Goal: Information Seeking & Learning: Learn about a topic

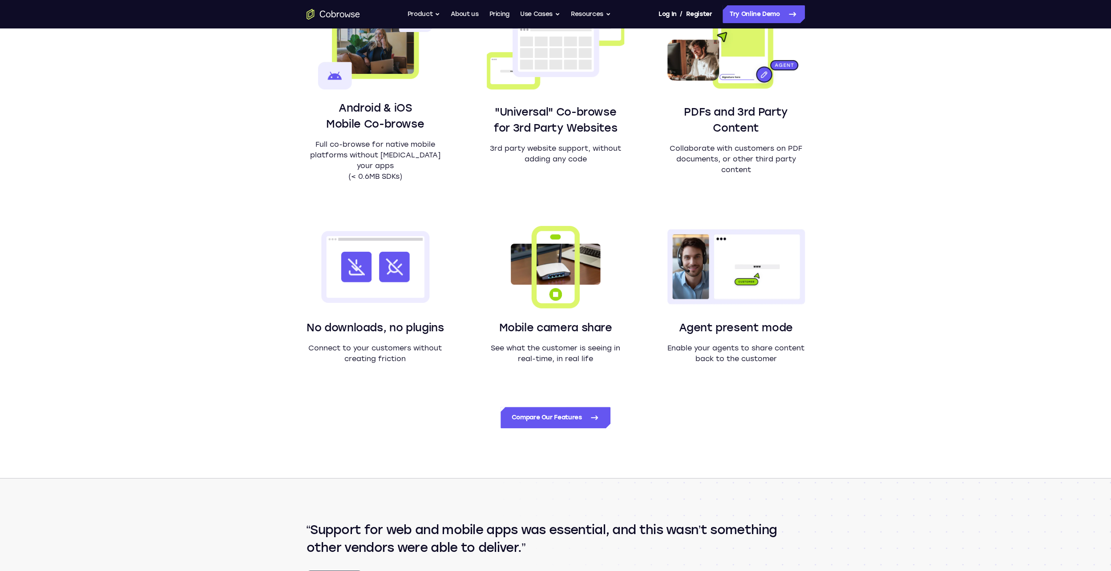
scroll to position [801, 0]
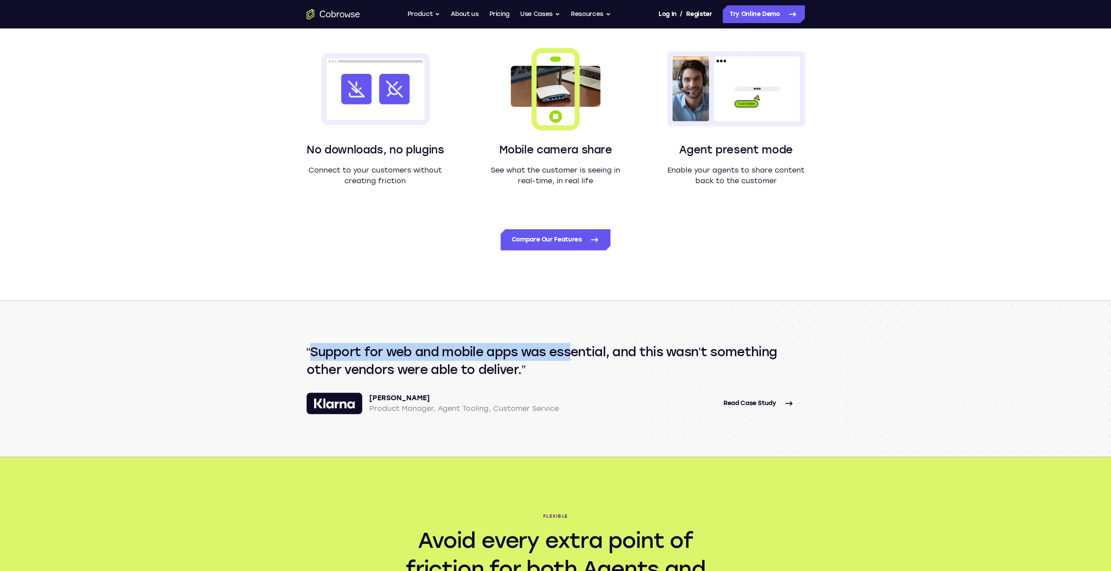
drag, startPoint x: 307, startPoint y: 357, endPoint x: 576, endPoint y: 350, distance: 268.4
click at [576, 350] on q "Support for web and mobile apps was essential, and this wasn’t something other …" at bounding box center [556, 361] width 498 height 36
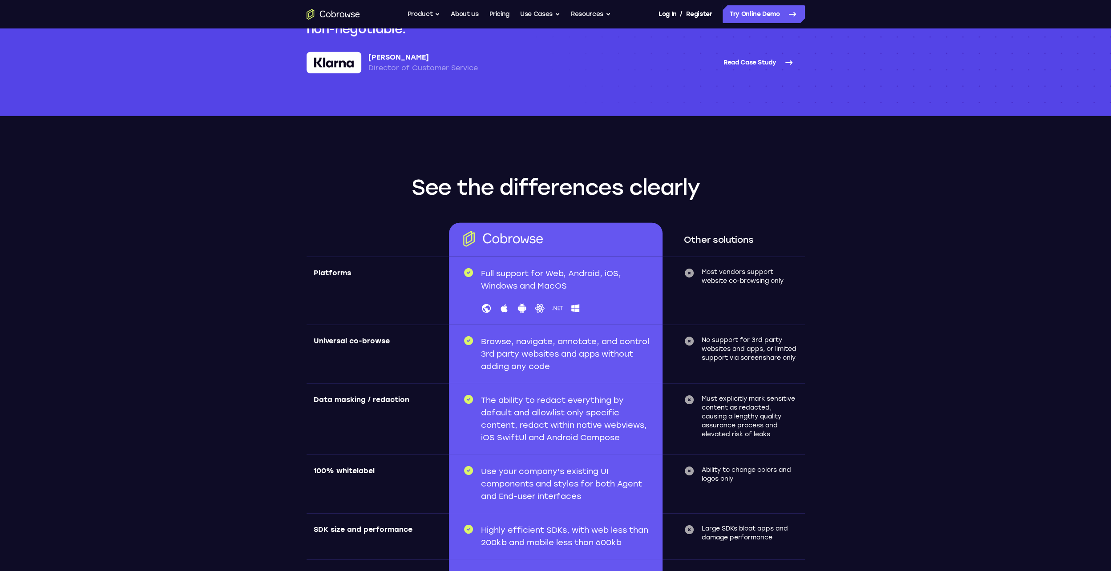
scroll to position [2421, 0]
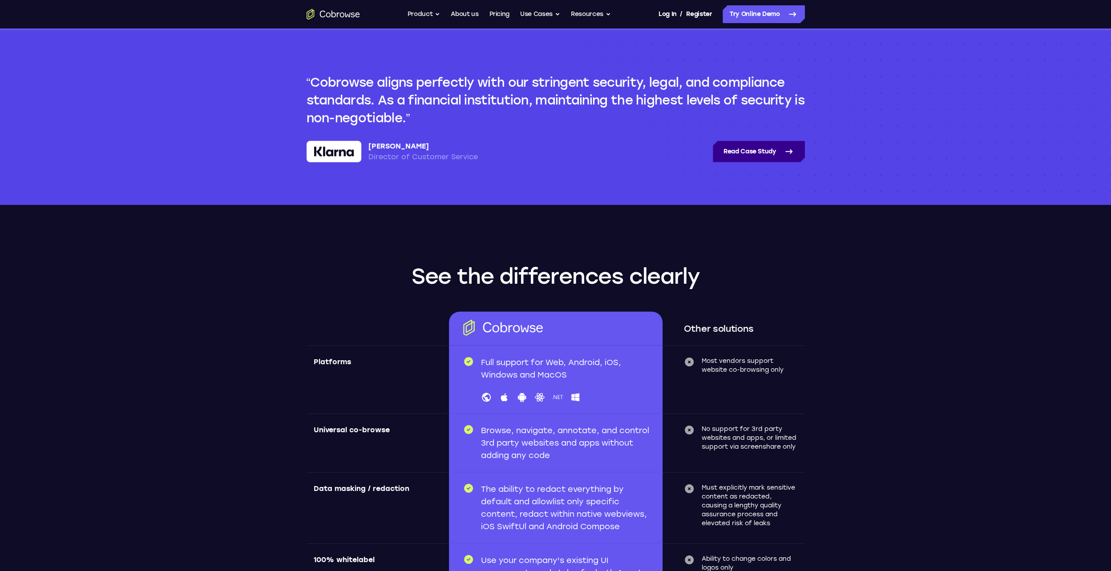
click at [783, 154] on link "Read Case Study" at bounding box center [759, 151] width 92 height 21
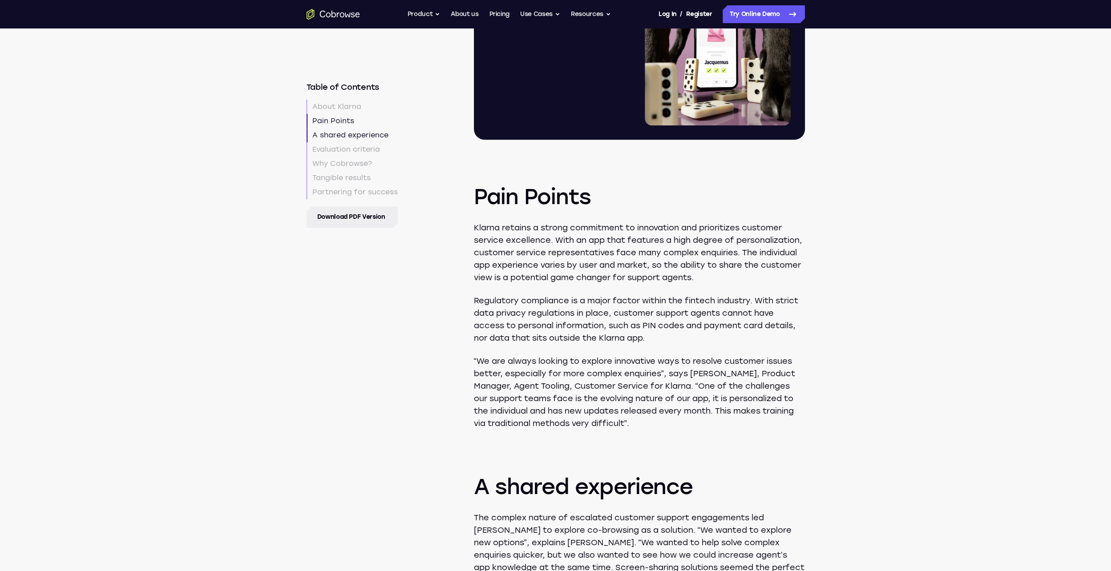
scroll to position [426, 0]
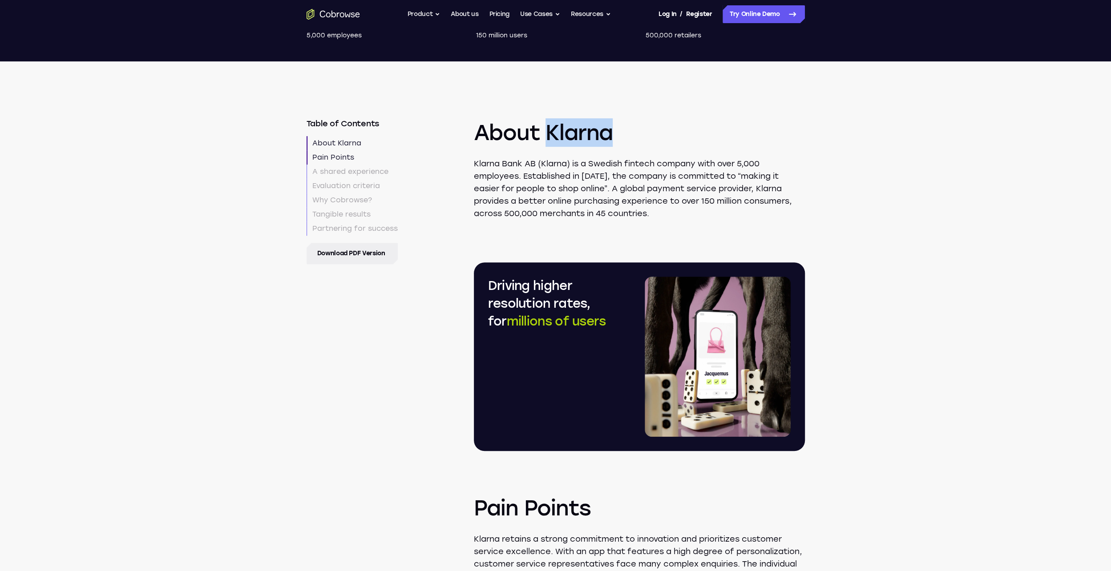
drag, startPoint x: 639, startPoint y: 123, endPoint x: 543, endPoint y: 122, distance: 96.6
click at [543, 122] on h2 "About Klarna" at bounding box center [639, 91] width 331 height 110
copy h2 "Klarna"
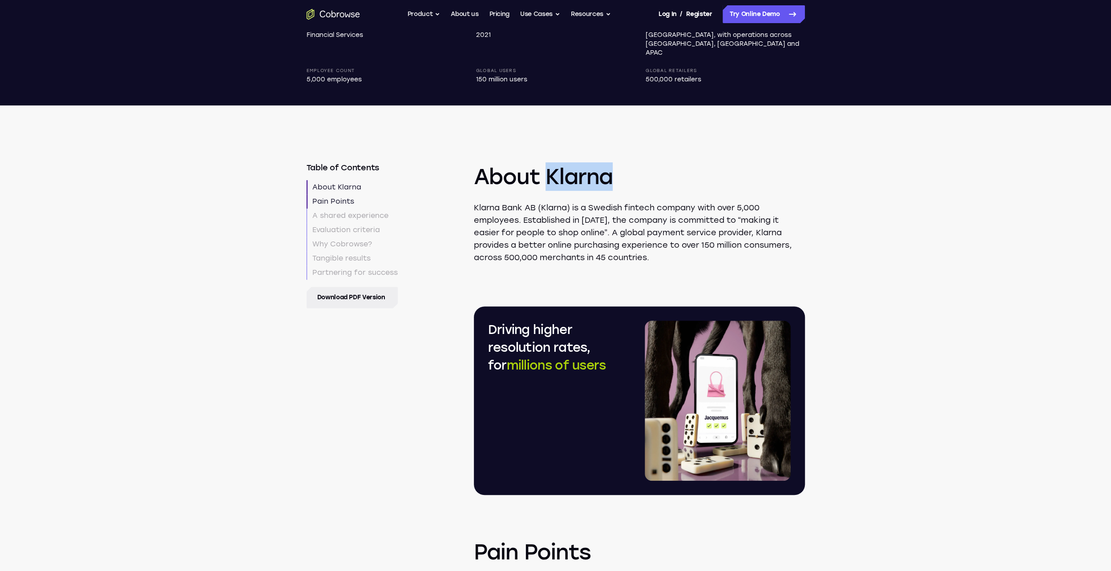
scroll to position [0, 0]
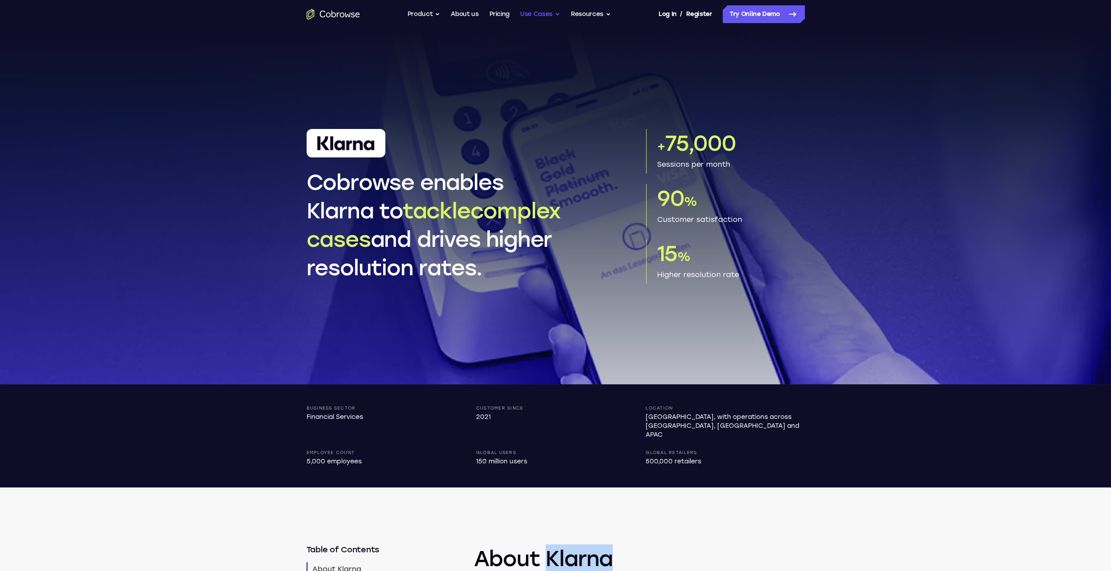
click at [531, 11] on button "Use Cases" at bounding box center [540, 14] width 40 height 18
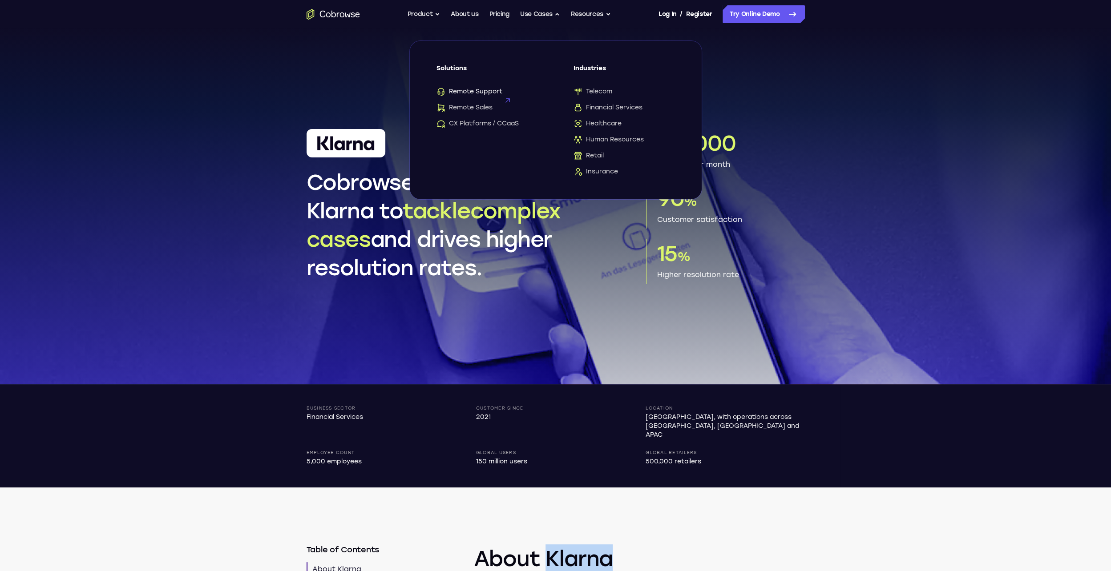
click at [486, 89] on span "Remote Support" at bounding box center [469, 91] width 66 height 9
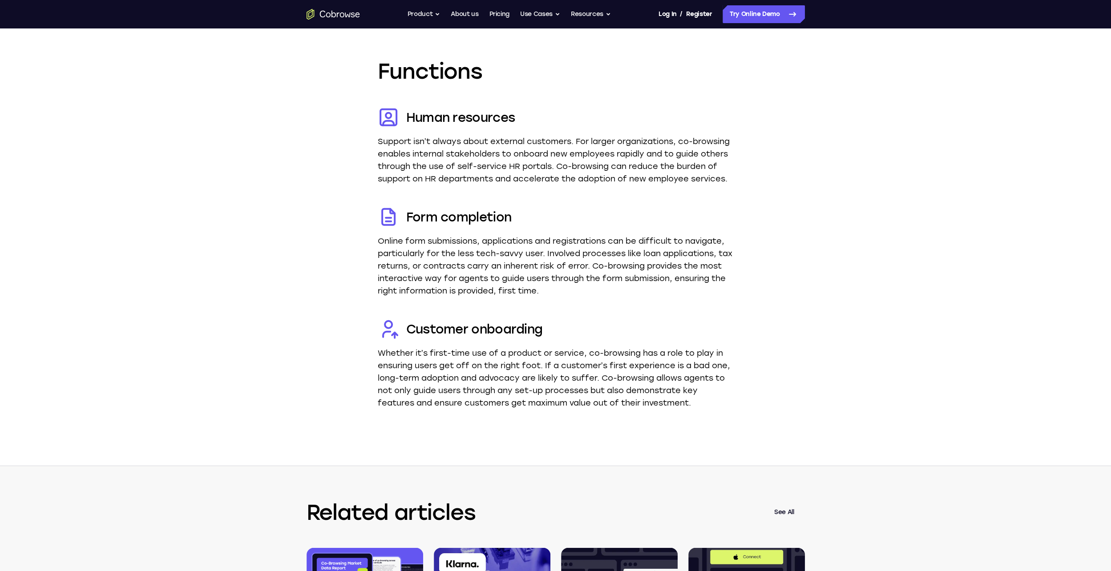
scroll to position [2358, 0]
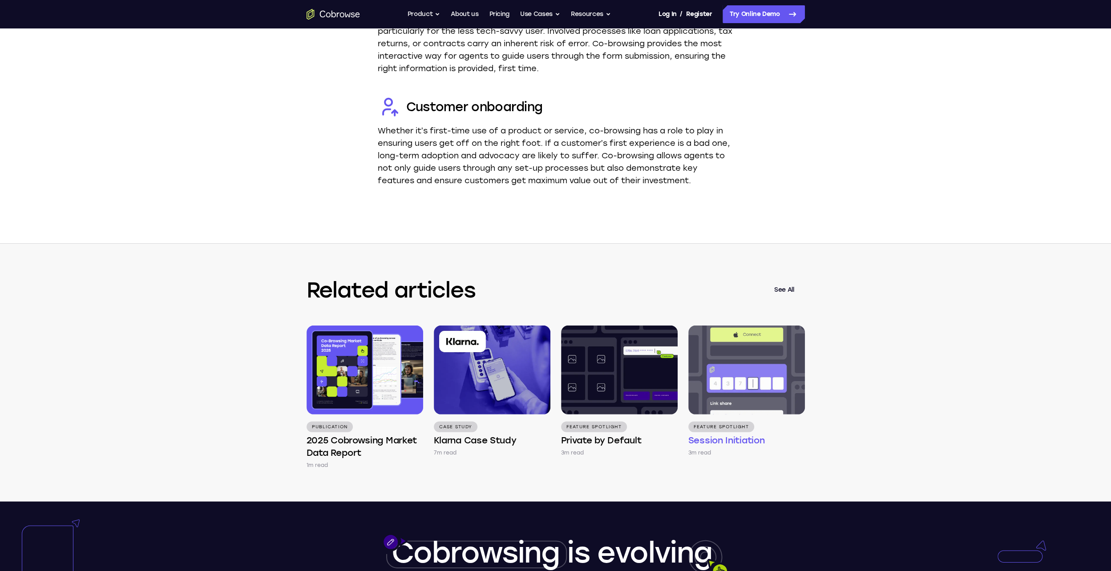
click at [763, 395] on img at bounding box center [746, 370] width 117 height 89
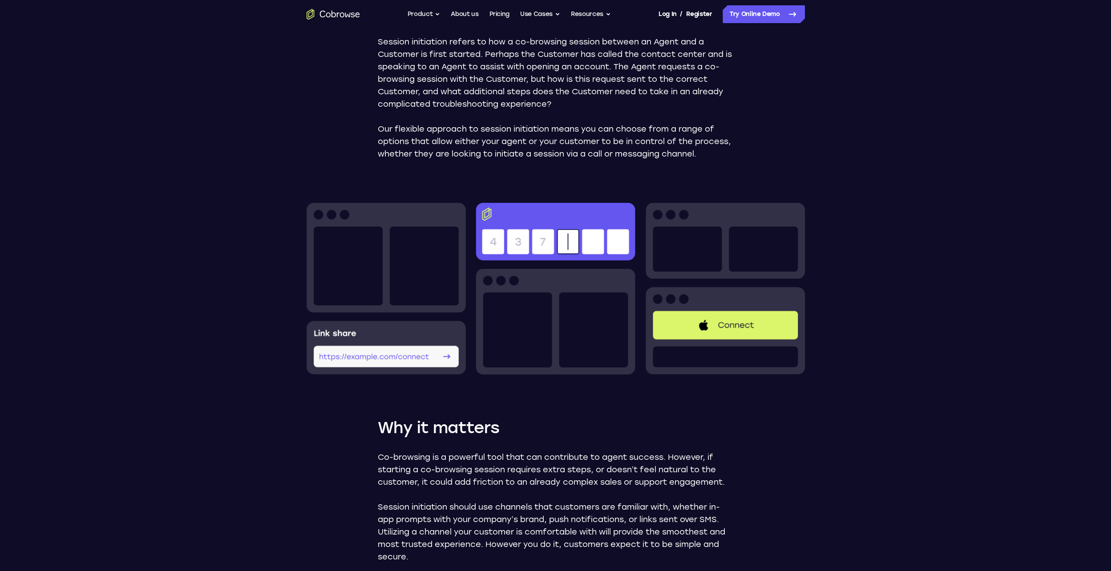
scroll to position [311, 0]
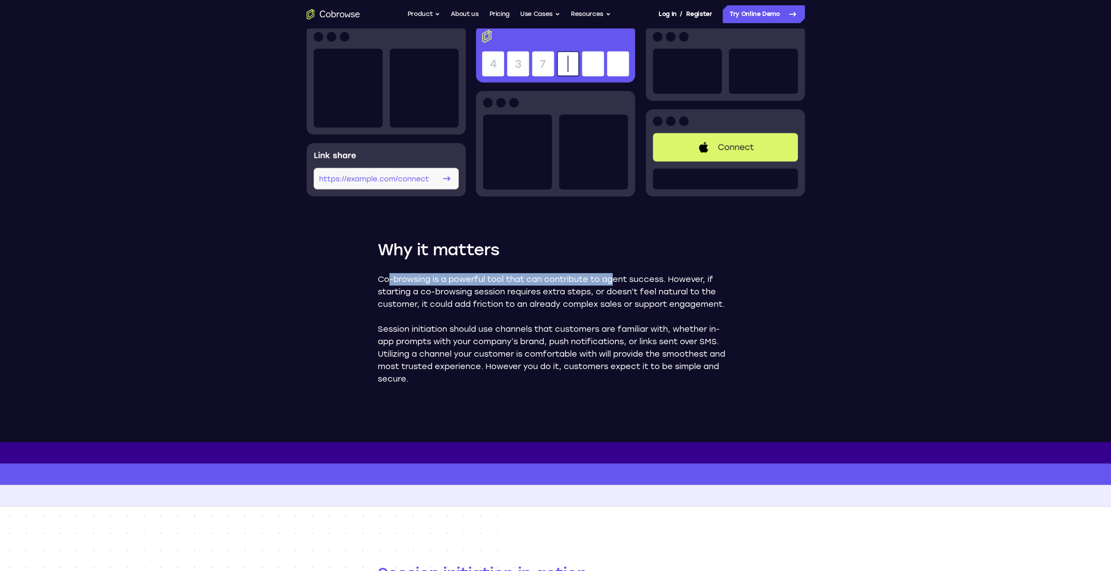
drag, startPoint x: 388, startPoint y: 292, endPoint x: 614, endPoint y: 296, distance: 227.0
click at [614, 296] on p "Co-browsing is a powerful tool that can contribute to agent success. However, i…" at bounding box center [556, 291] width 356 height 37
click at [1022, 295] on header "Feature Spotlight Session Initiation Session initiation refers to how a co-brow…" at bounding box center [555, 79] width 1111 height 725
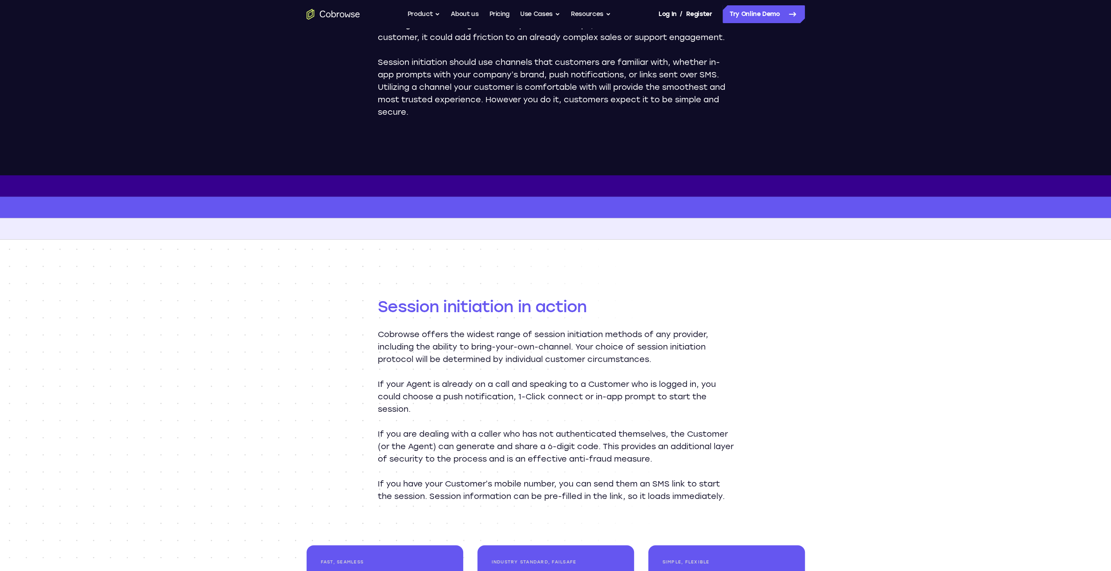
scroll to position [845, 0]
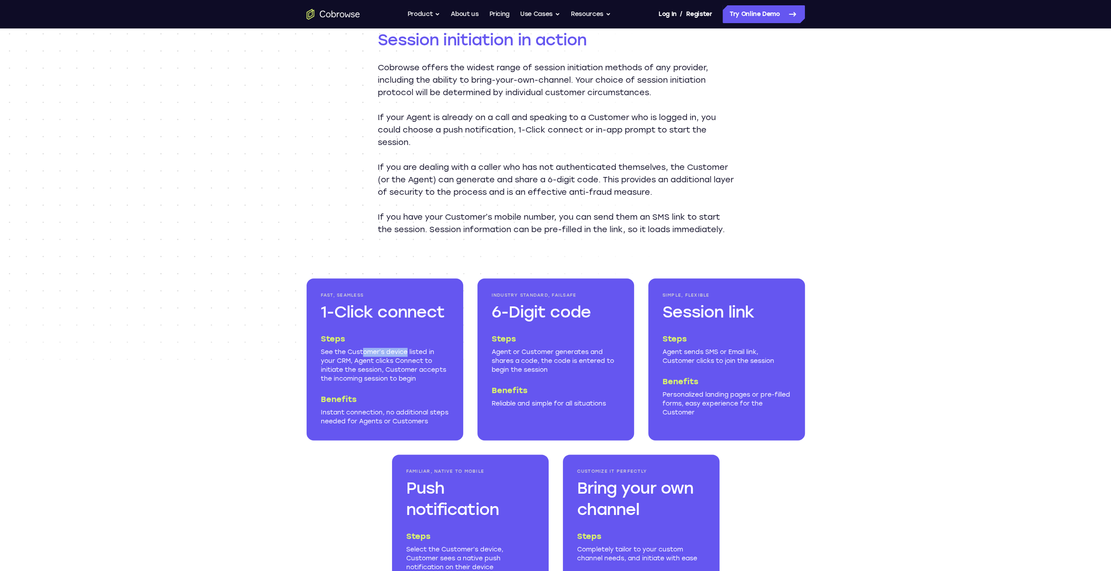
drag, startPoint x: 376, startPoint y: 365, endPoint x: 416, endPoint y: 365, distance: 40.9
click at [413, 365] on p "See the Customer’s device listed in your CRM, Agent clicks Connect to initiate …" at bounding box center [385, 366] width 128 height 36
drag, startPoint x: 416, startPoint y: 365, endPoint x: 423, endPoint y: 365, distance: 6.2
click at [423, 365] on p "See the Customer’s device listed in your CRM, Agent clicks Connect to initiate …" at bounding box center [385, 366] width 128 height 36
drag, startPoint x: 423, startPoint y: 365, endPoint x: 331, endPoint y: 376, distance: 91.9
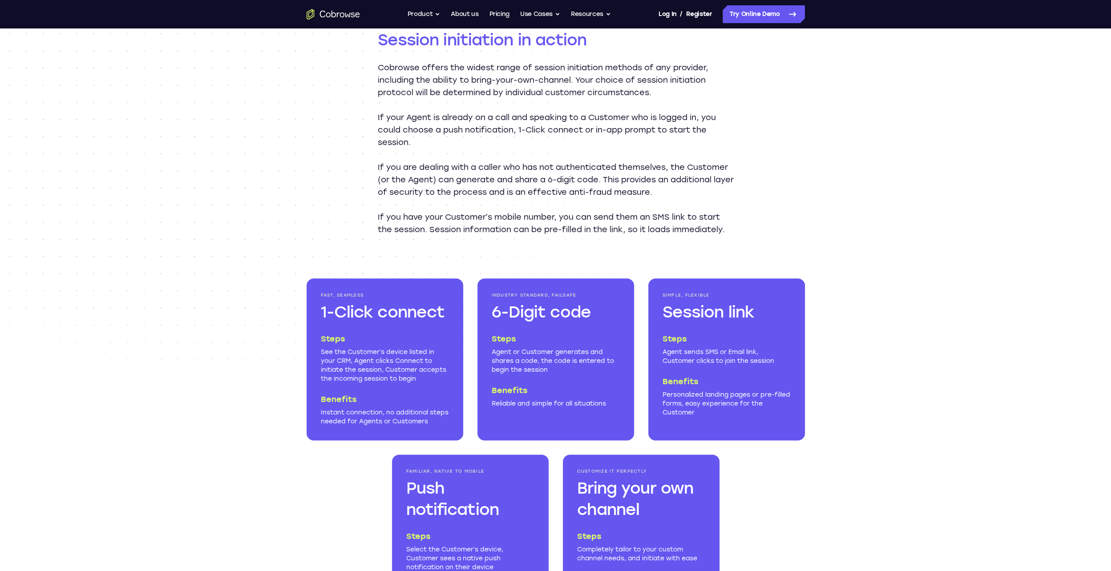
click at [331, 376] on p "See the Customer’s device listed in your CRM, Agent clicks Connect to initiate …" at bounding box center [385, 366] width 128 height 36
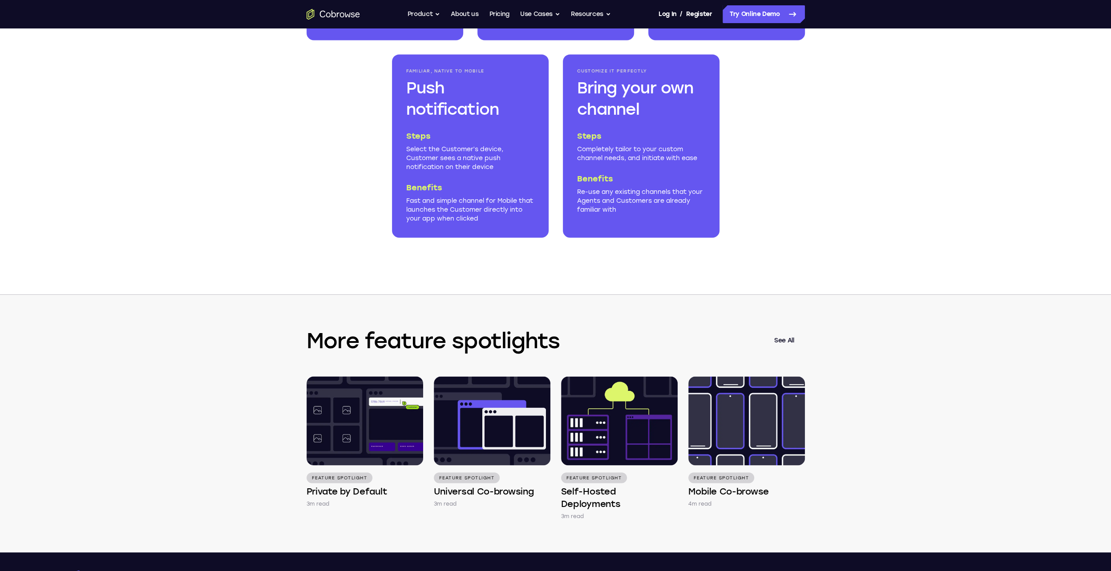
scroll to position [934, 0]
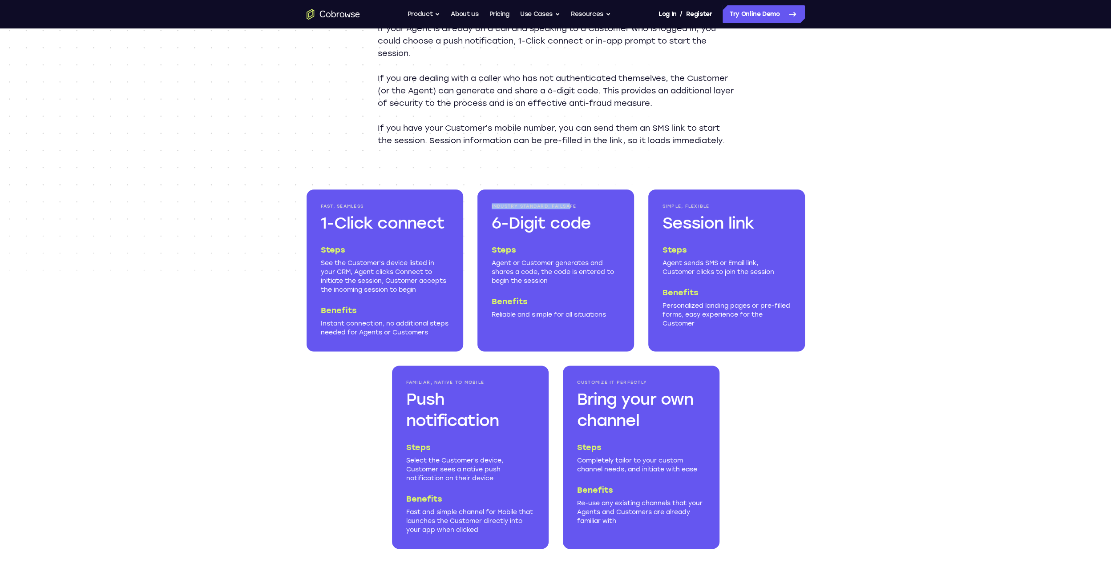
drag, startPoint x: 490, startPoint y: 218, endPoint x: 571, endPoint y: 214, distance: 81.1
click at [571, 214] on div "Industry Standard, Failsafe 6-Digit code Steps Agent or Customer generates and …" at bounding box center [555, 271] width 157 height 162
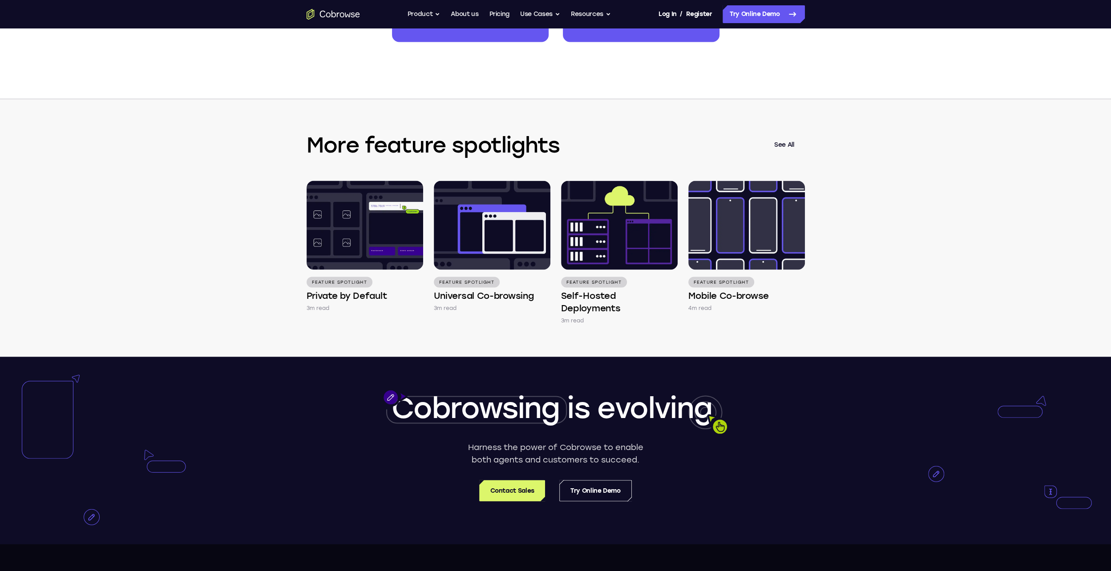
scroll to position [1775, 0]
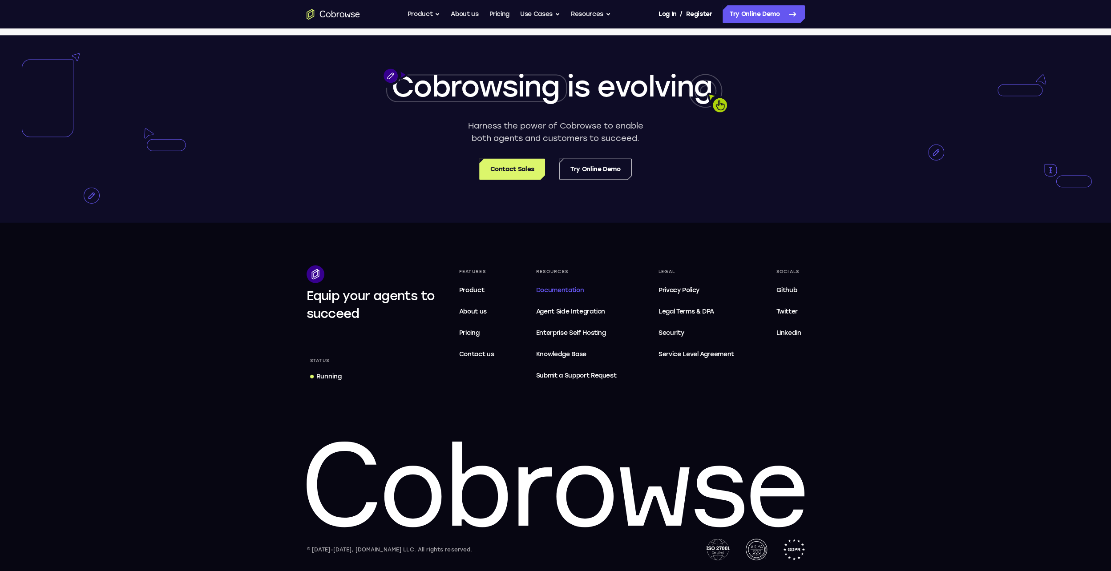
click at [559, 291] on span "Documentation" at bounding box center [560, 291] width 48 height 8
click at [593, 14] on button "Resources" at bounding box center [591, 14] width 40 height 18
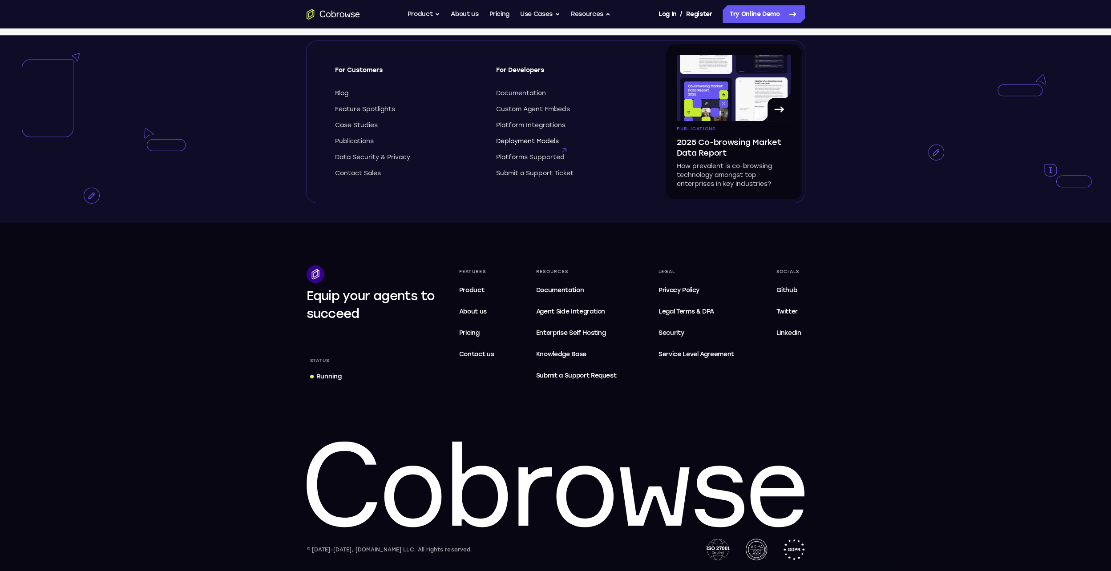
click at [522, 142] on span "Deployment Models" at bounding box center [527, 141] width 63 height 9
